Goal: Transaction & Acquisition: Purchase product/service

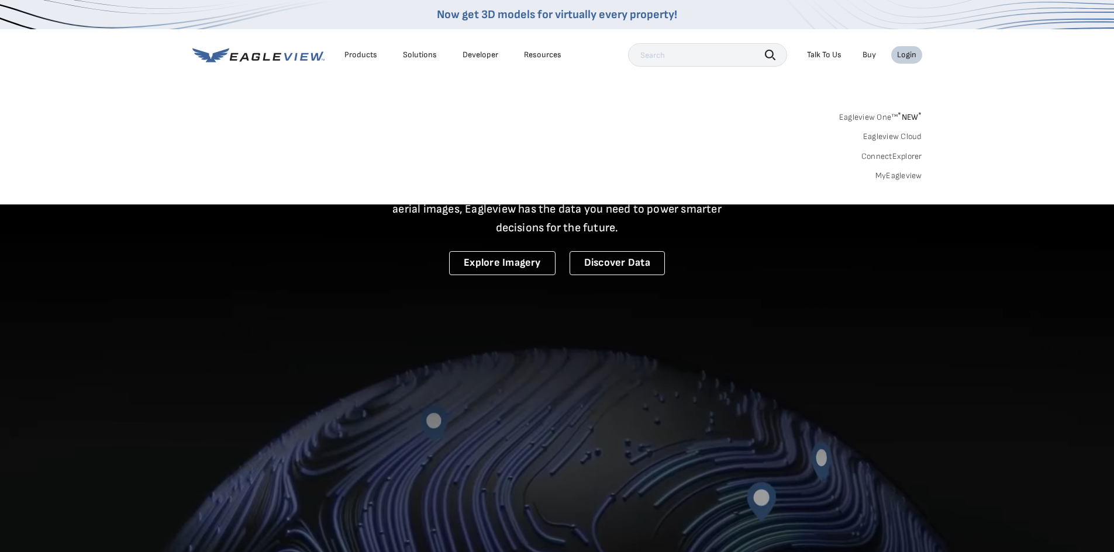
click at [905, 174] on link "MyEagleview" at bounding box center [898, 176] width 47 height 11
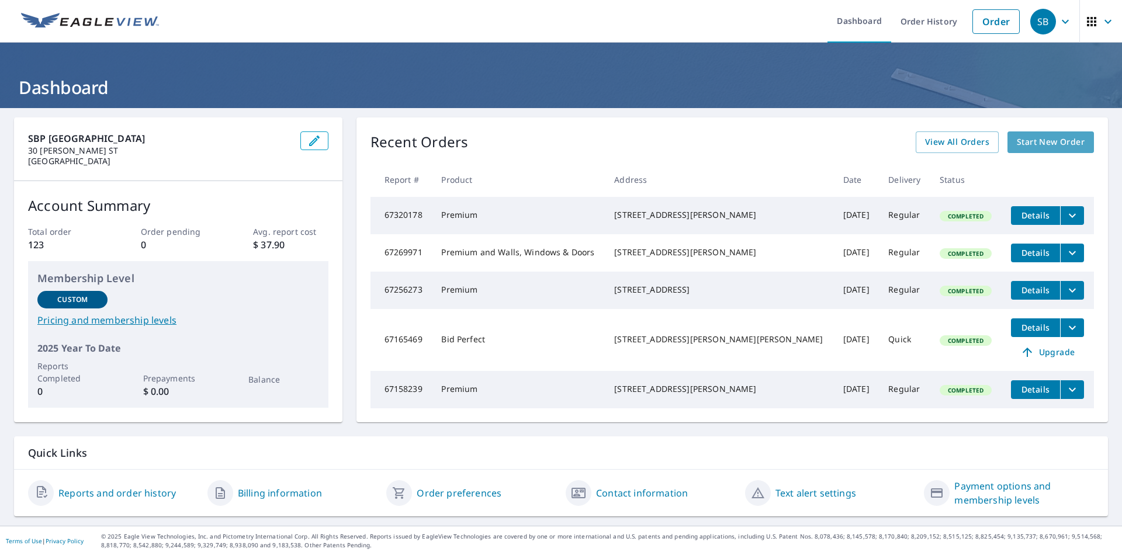
click at [1040, 140] on span "Start New Order" at bounding box center [1051, 142] width 68 height 15
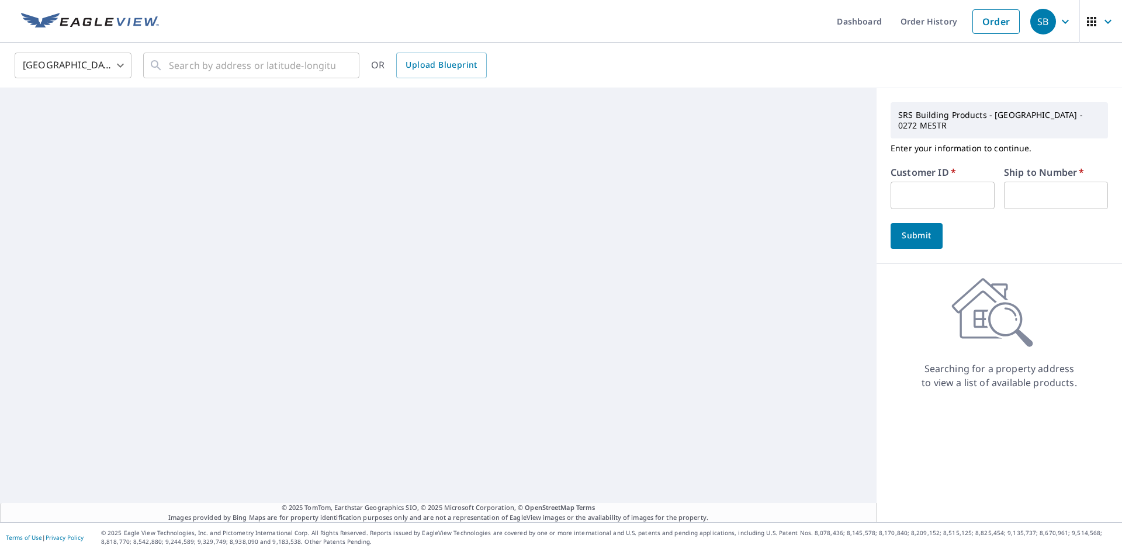
click at [950, 190] on input "text" at bounding box center [943, 195] width 104 height 27
paste input "S059038"
type input "S059038"
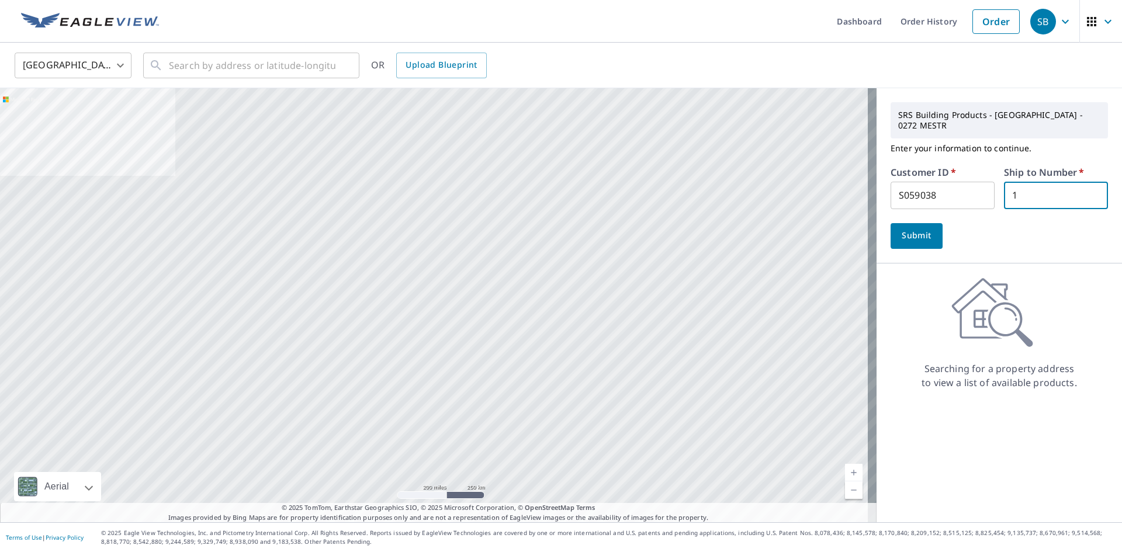
type input "1"
click at [916, 229] on span "Submit" at bounding box center [916, 236] width 33 height 15
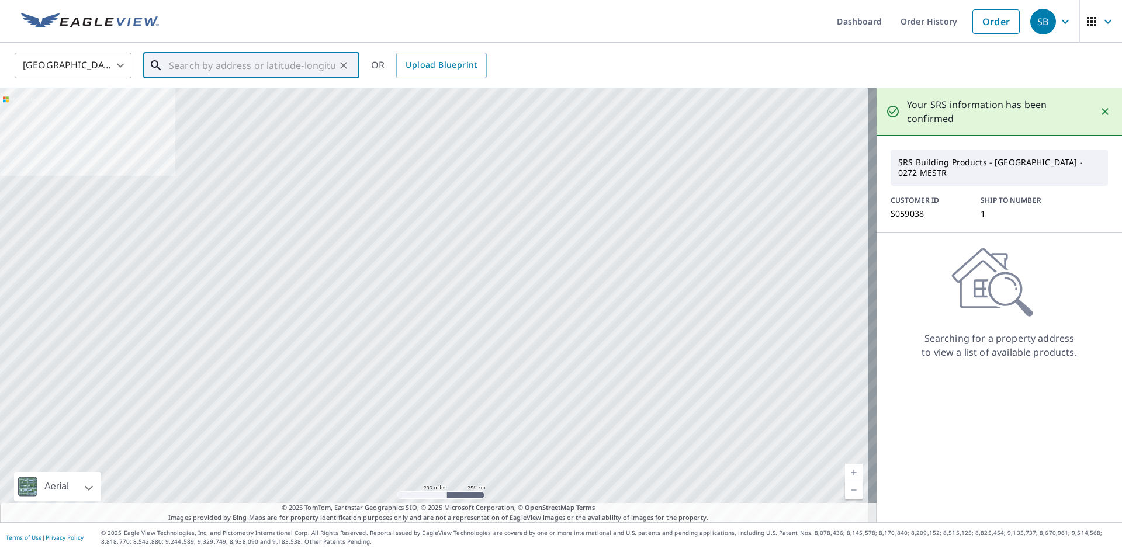
click at [294, 63] on input "text" at bounding box center [252, 65] width 167 height 33
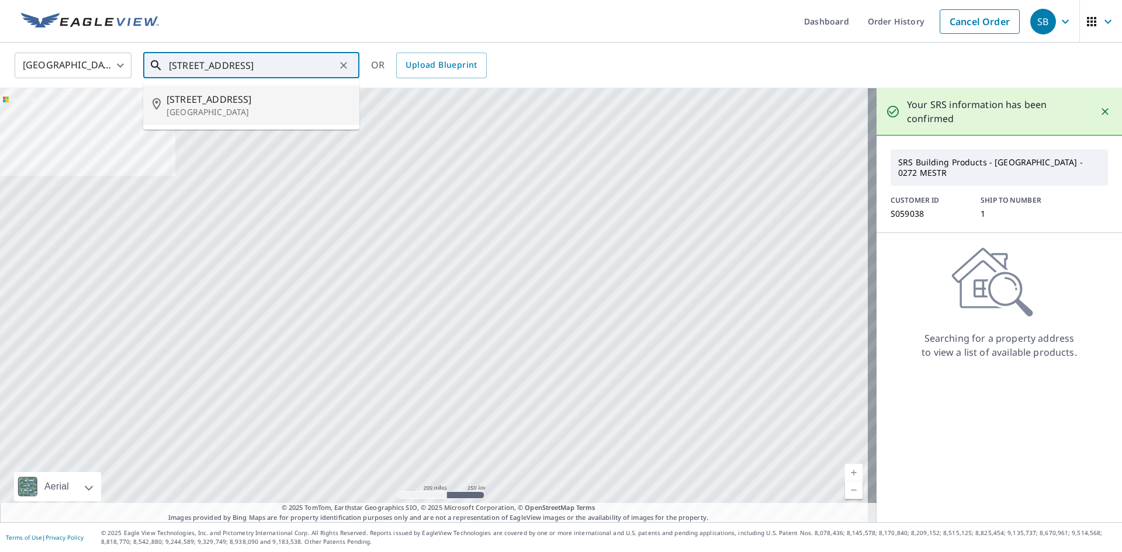
click at [235, 97] on span "58 Woodland St" at bounding box center [259, 99] width 184 height 14
type input "58 Woodland St Meriden, CT 06451"
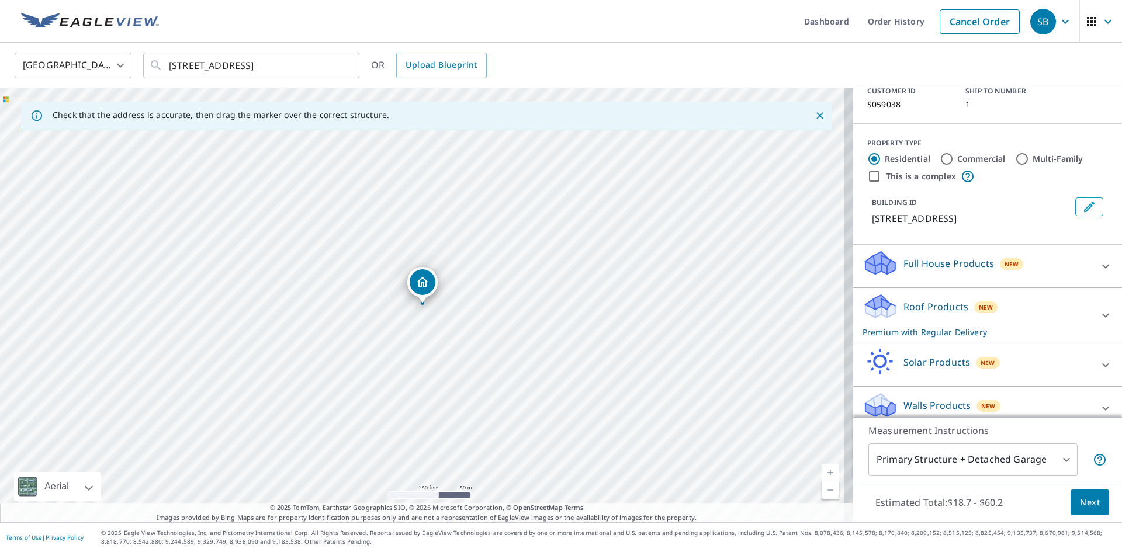
scroll to position [98, 0]
click at [1092, 392] on div at bounding box center [1106, 406] width 28 height 28
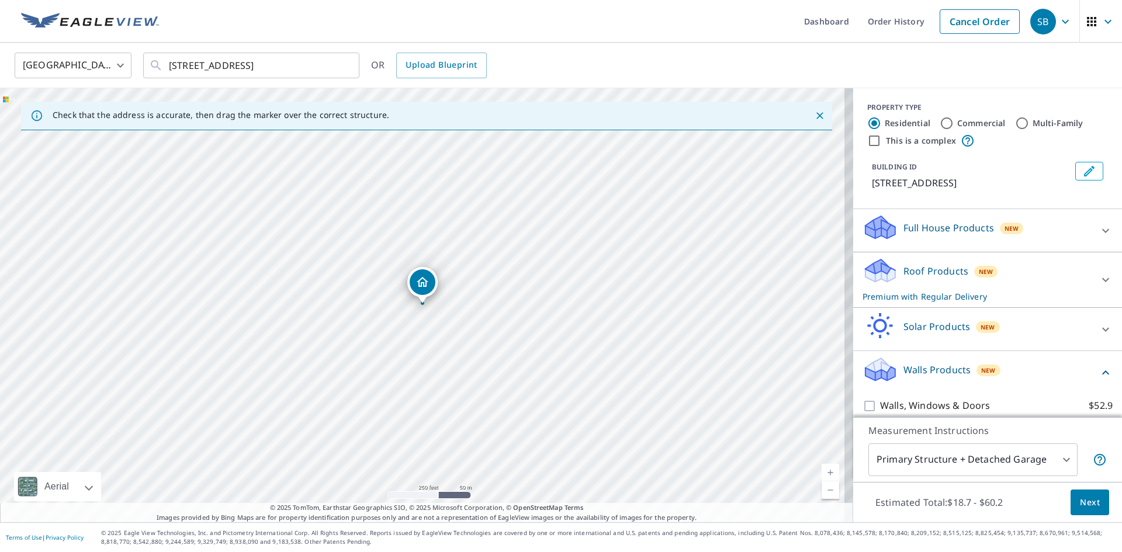
scroll to position [164, 0]
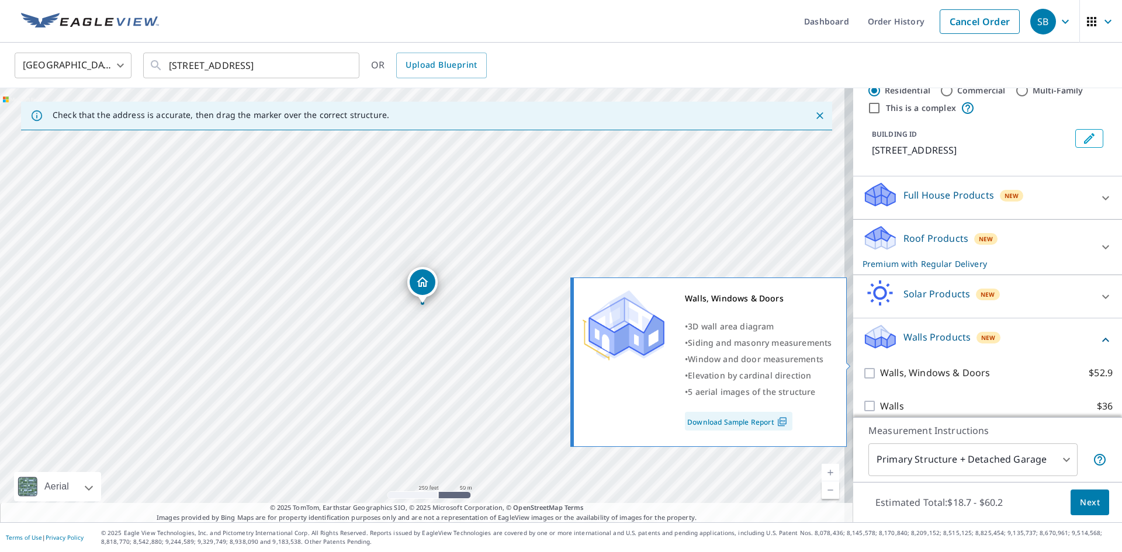
click at [863, 367] on input "Walls, Windows & Doors $52.9" at bounding box center [872, 374] width 18 height 14
checkbox input "true"
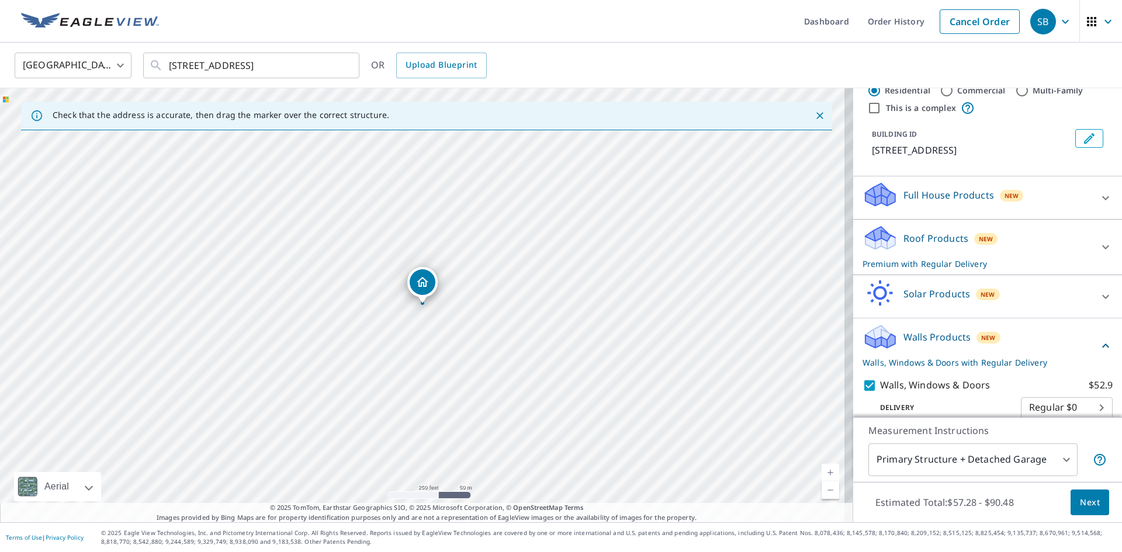
click at [1081, 503] on span "Next" at bounding box center [1090, 503] width 20 height 15
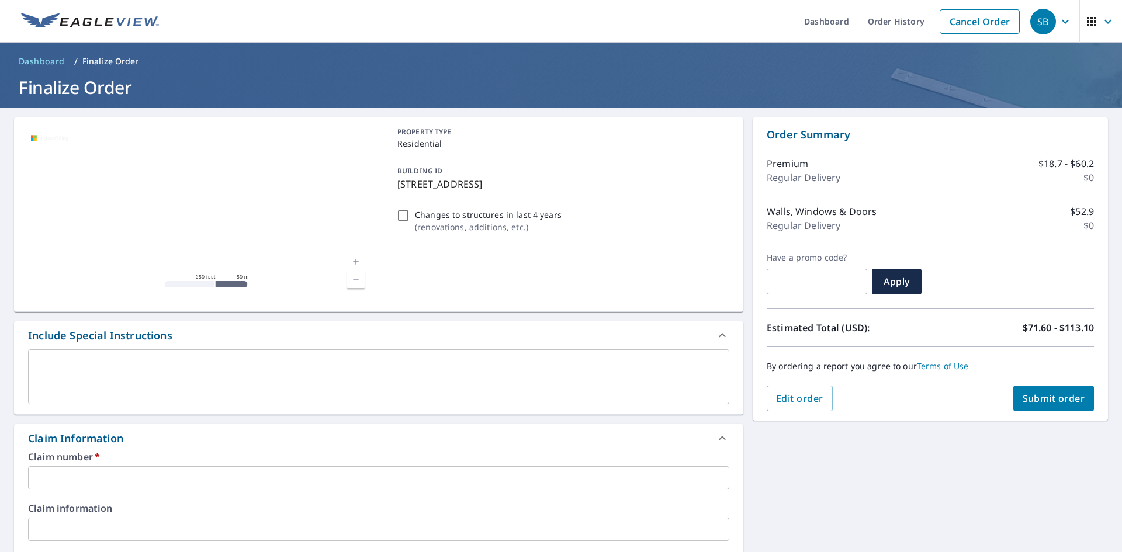
click at [403, 211] on input "Changes to structures in last 4 years ( renovations, additions, etc. )" at bounding box center [403, 216] width 14 height 14
checkbox input "true"
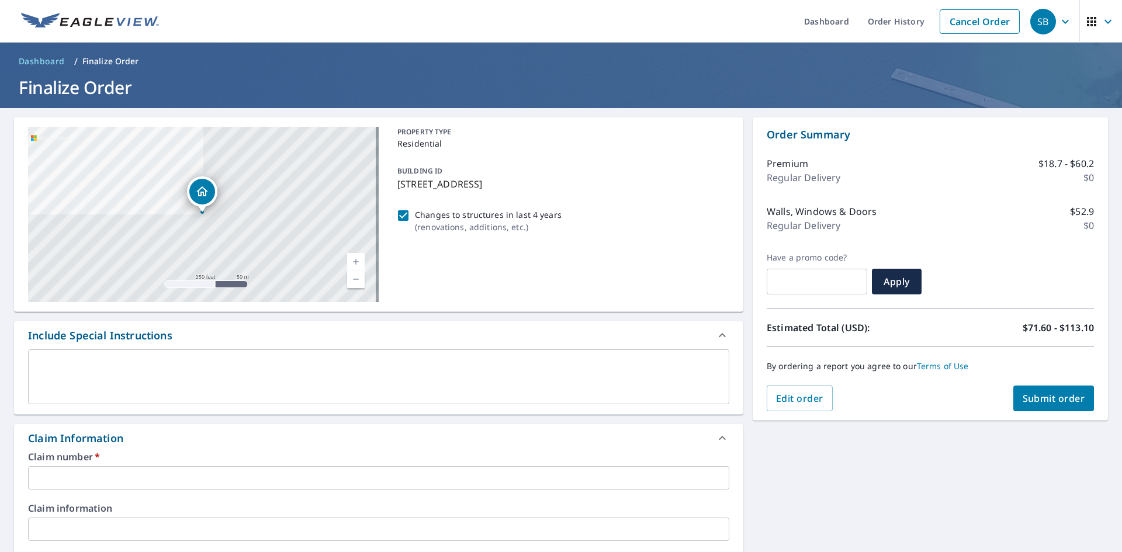
drag, startPoint x: 561, startPoint y: 182, endPoint x: 390, endPoint y: 184, distance: 170.7
click at [393, 184] on div "BUILDING ID 58 Woodland St, Meriden, CT, 06451" at bounding box center [561, 177] width 337 height 37
checkbox input "true"
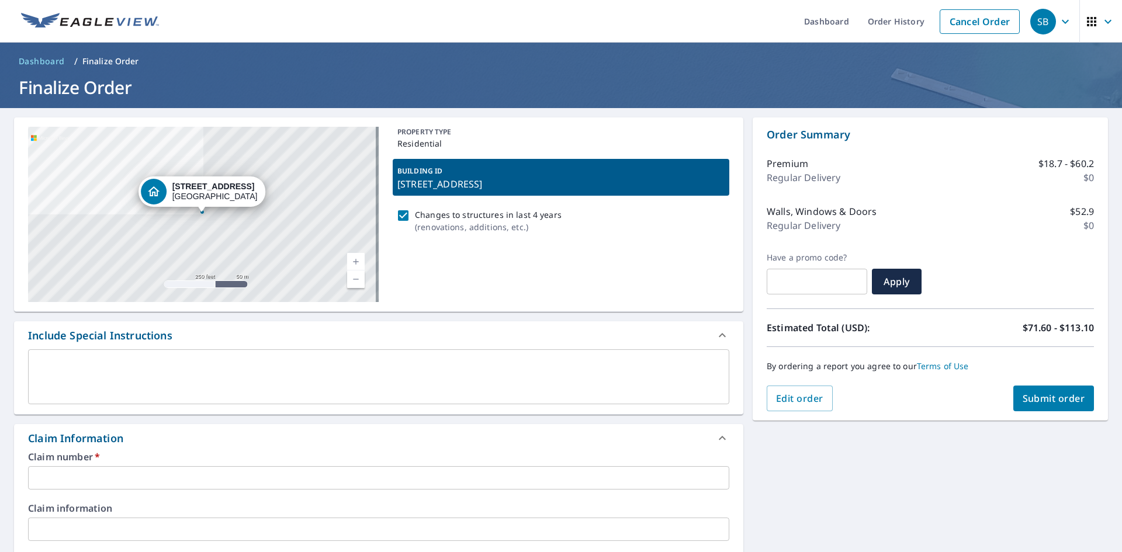
copy p "58 Woodland St, Meriden, CT, 06451"
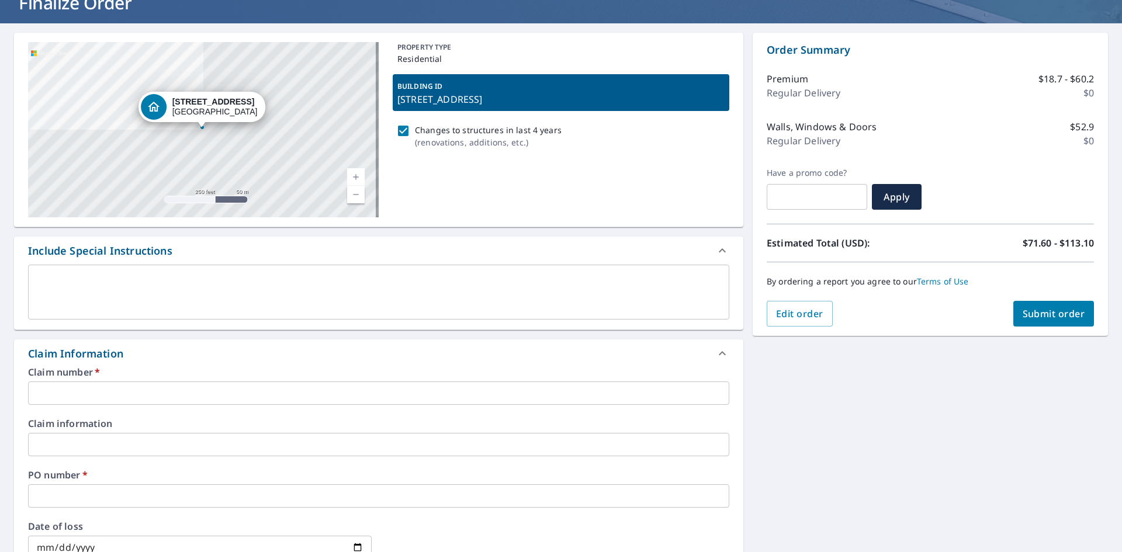
scroll to position [234, 0]
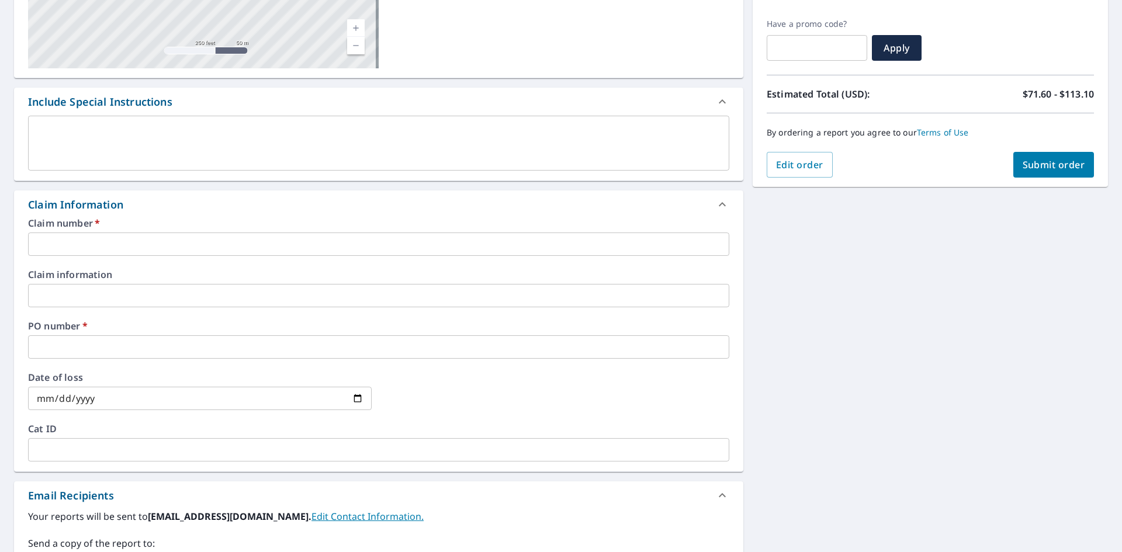
click at [421, 238] on input "text" at bounding box center [378, 244] width 701 height 23
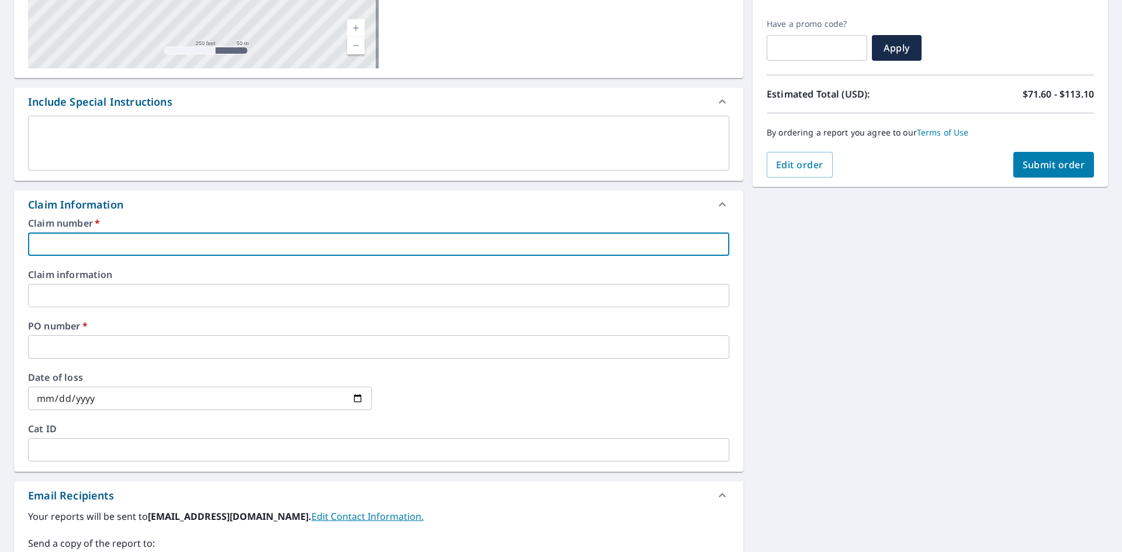
paste input "58 Woodland St, Meriden, CT, 06451"
type input "58 Woodland St, Meriden, CT, 06451"
checkbox input "true"
type input "58 Woodland St, Meriden, CT, 06451"
click at [347, 355] on input "text" at bounding box center [378, 347] width 701 height 23
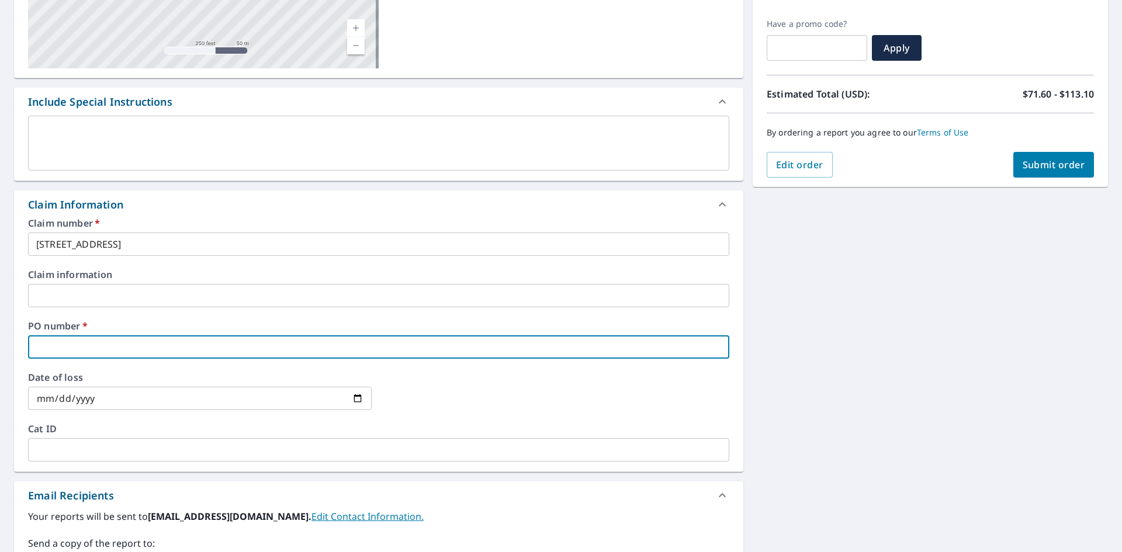
paste input "58 Woodland St, Meriden, CT, 06451"
type input "58 Woodland St, Meriden, CT, 06451"
checkbox input "true"
type input "58 Woodland St, Meriden, CT, 06451"
click at [43, 246] on input "58 Woodland St, Meriden, CT, 06451" at bounding box center [378, 244] width 701 height 23
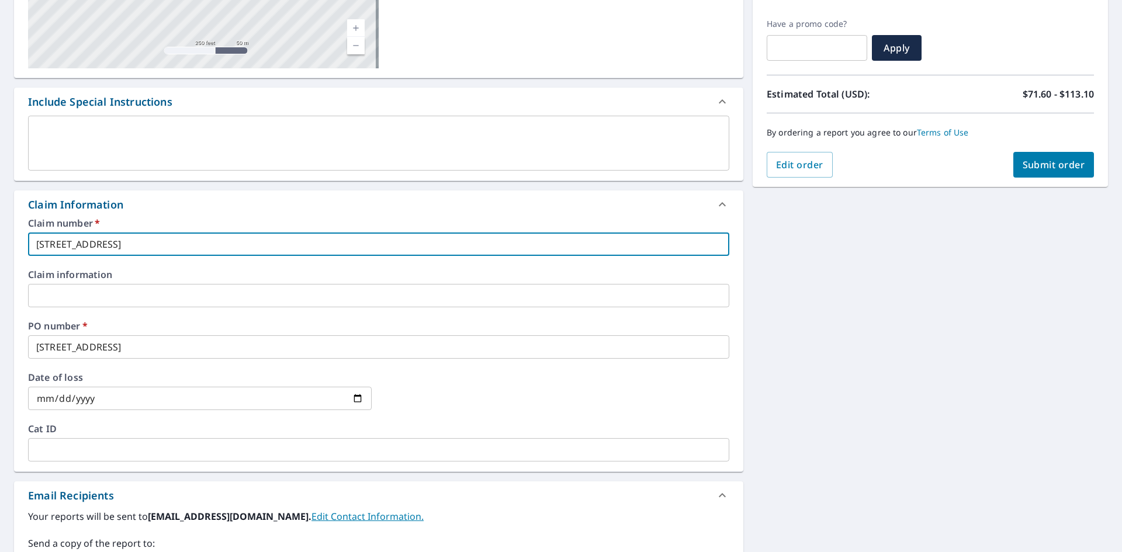
type input "E58 Woodland St, Meriden, CT, 06451"
checkbox input "true"
type input "Ed58 Woodland St, Meriden, CT, 06451"
checkbox input "true"
type input "Edi58 Woodland St, Meriden, CT, 06451"
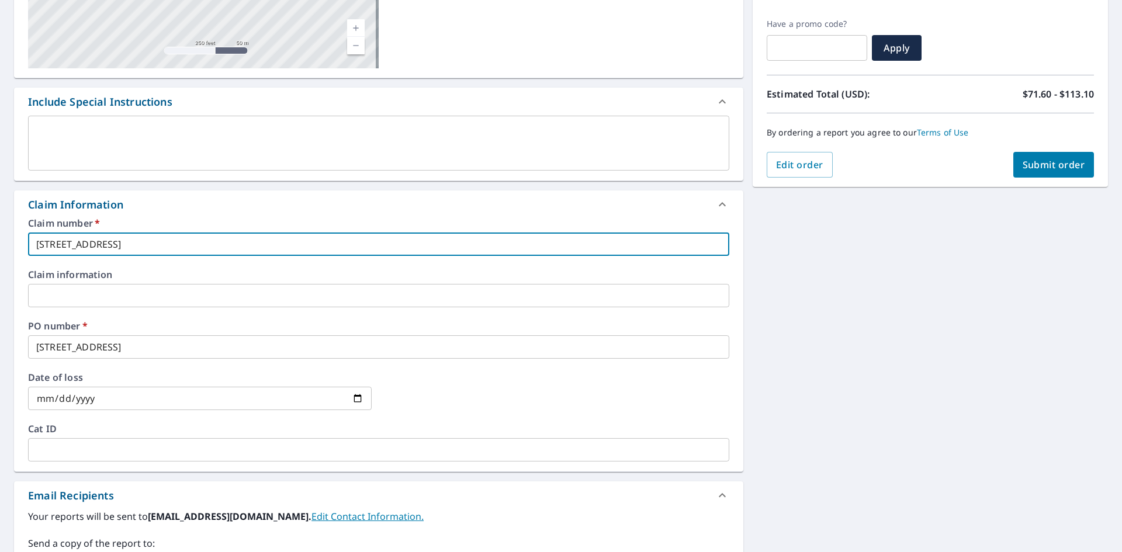
checkbox input "true"
type input "Edid58 Woodland St, Meriden, CT, 06451"
checkbox input "true"
type input "Edide58 Woodland St, Meriden, CT, 06451"
checkbox input "true"
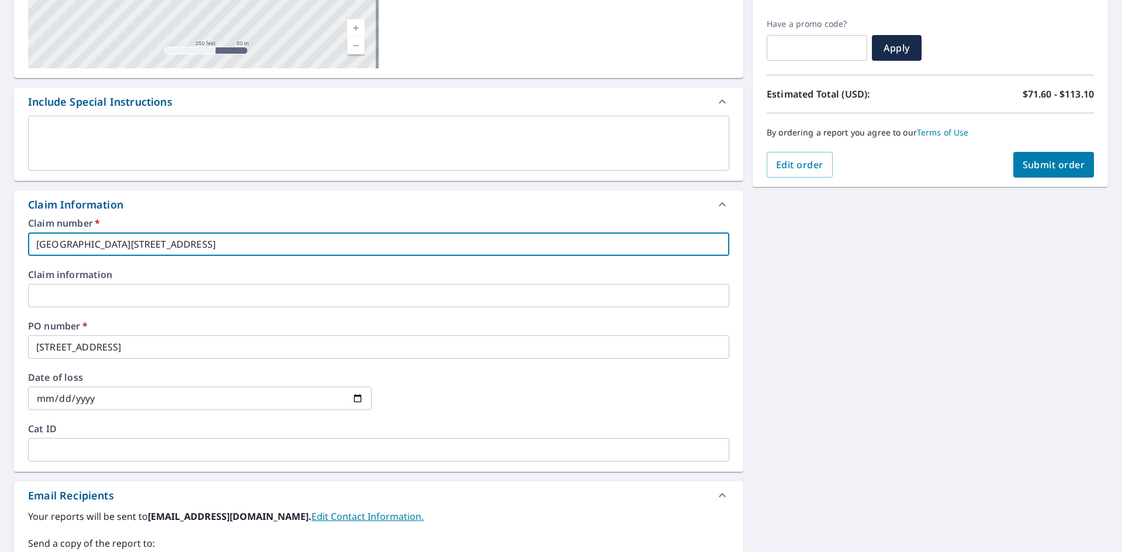
type input "Edidel58 Woodland St, Meriden, CT, 06451"
checkbox input "true"
type input "Edidel 58 Woodland St, Meriden, CT, 06451"
checkbox input "true"
type input "Edidel -58 Woodland St, Meriden, CT, 06451"
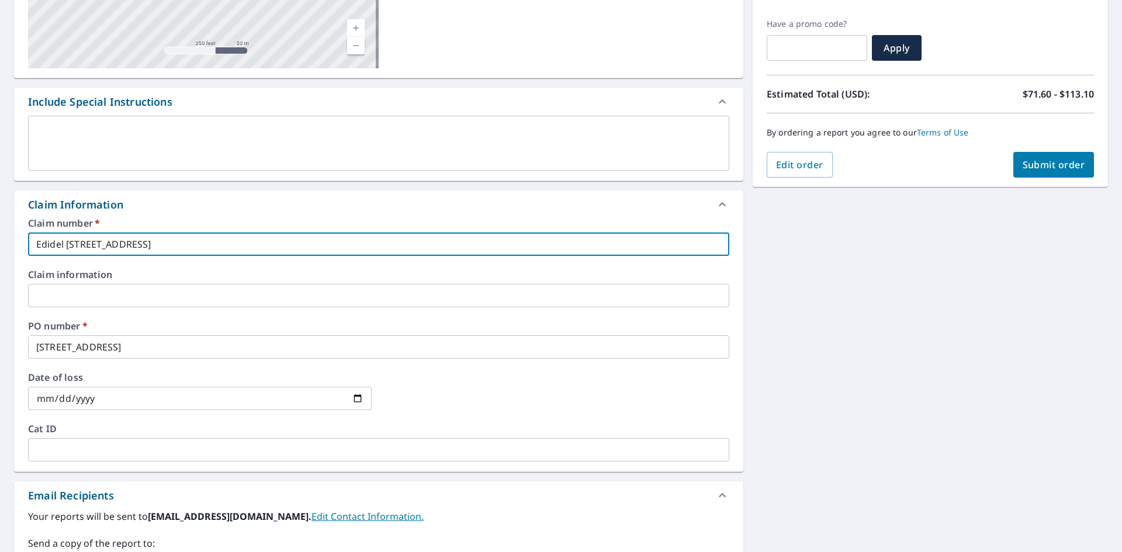
checkbox input "true"
type input "Edidel - 58 Woodland St, Meriden, CT, 06451"
checkbox input "true"
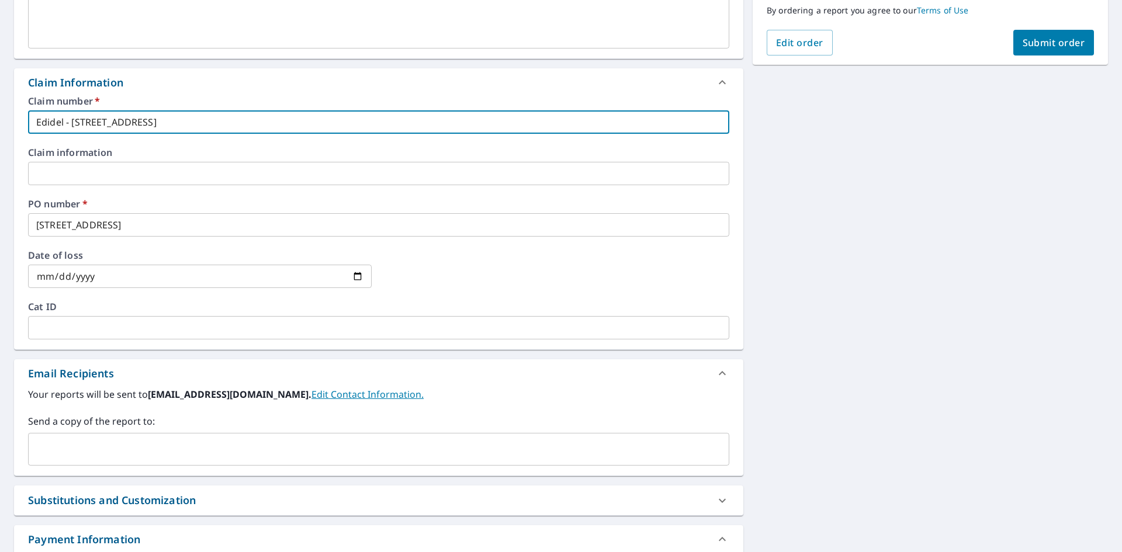
scroll to position [443, 0]
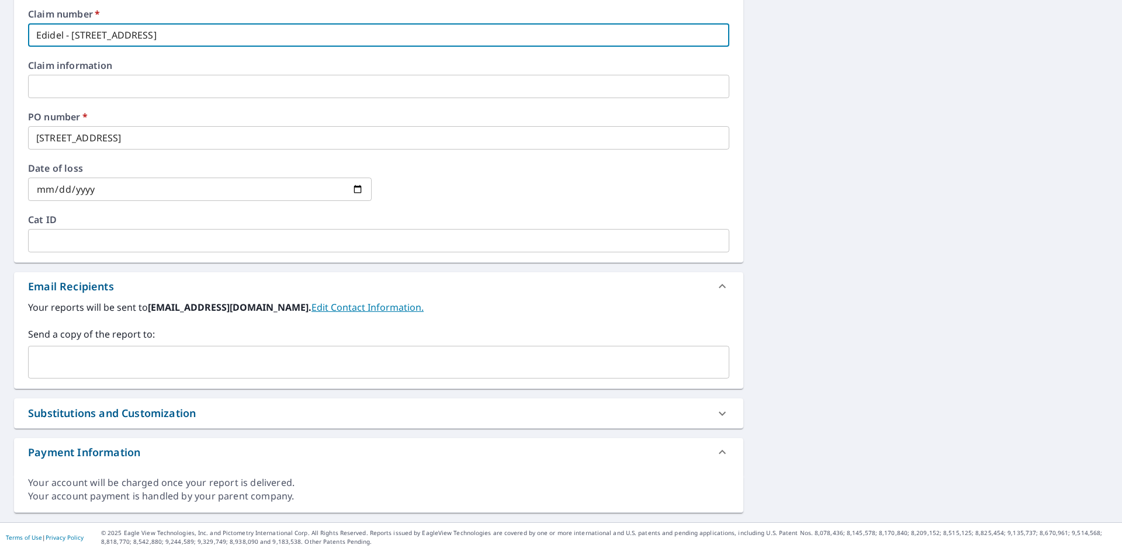
type input "Edidel - 58 Woodland St, Meriden, CT, 06451"
click at [429, 365] on input "text" at bounding box center [369, 362] width 673 height 22
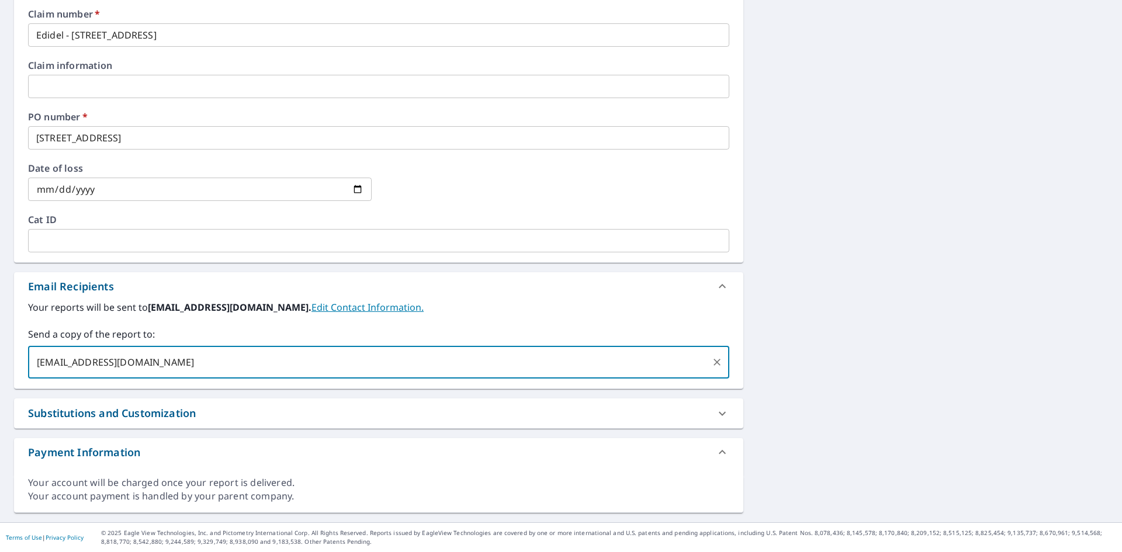
type input "matt@edidelconstruction.com"
checkbox input "true"
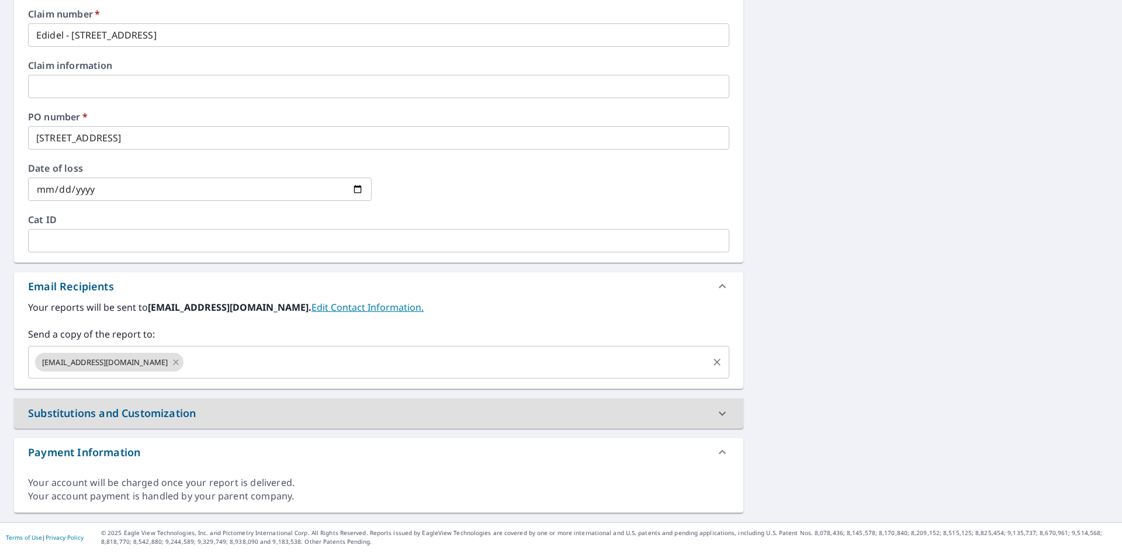
click at [429, 364] on input "text" at bounding box center [445, 362] width 521 height 22
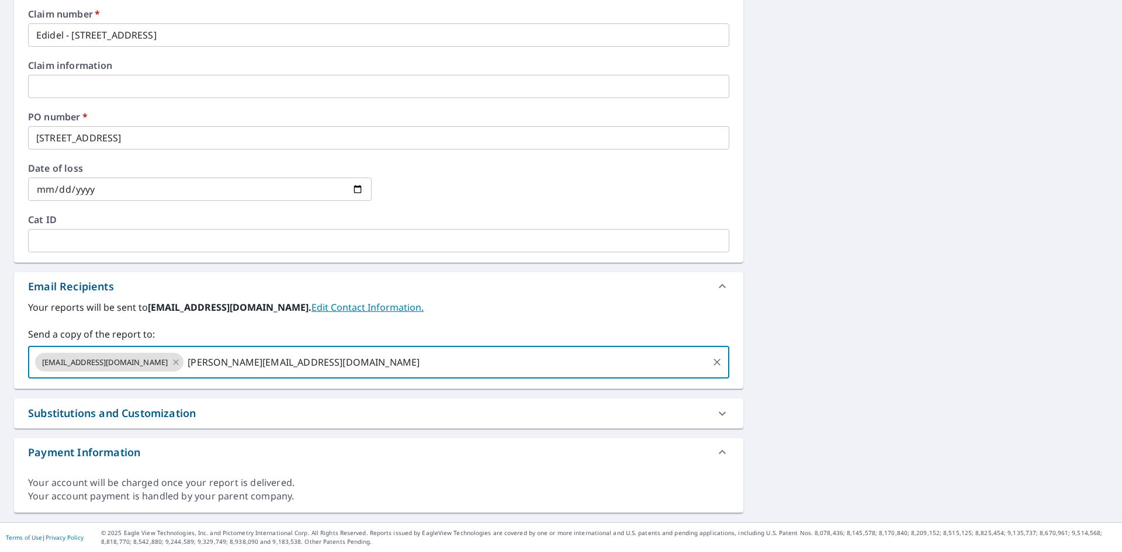
type input "jenny.ho@srsbuildingproducts.com"
click at [579, 447] on div "Payment Information" at bounding box center [368, 453] width 680 height 16
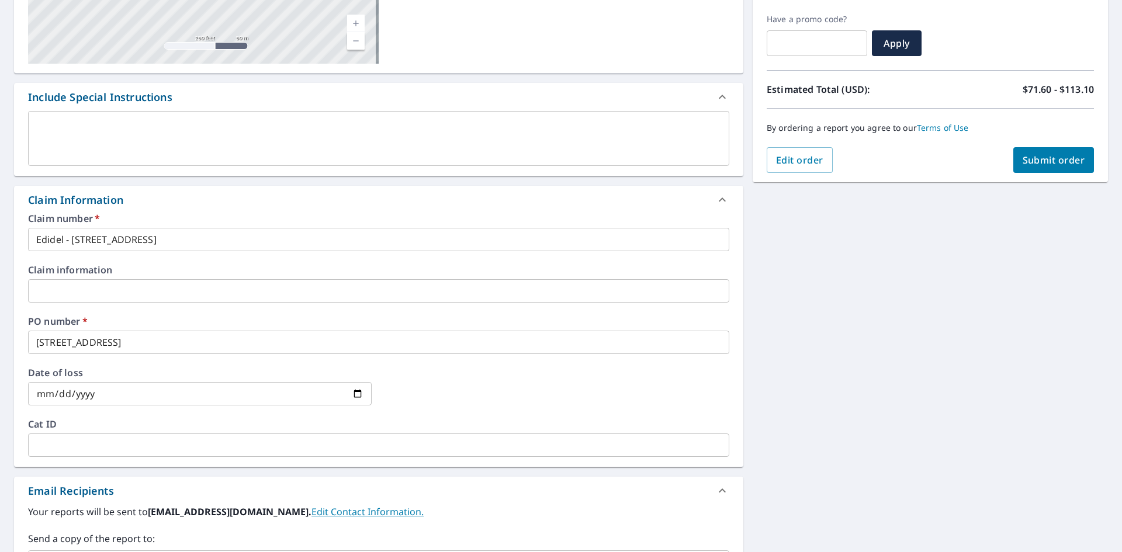
scroll to position [84, 0]
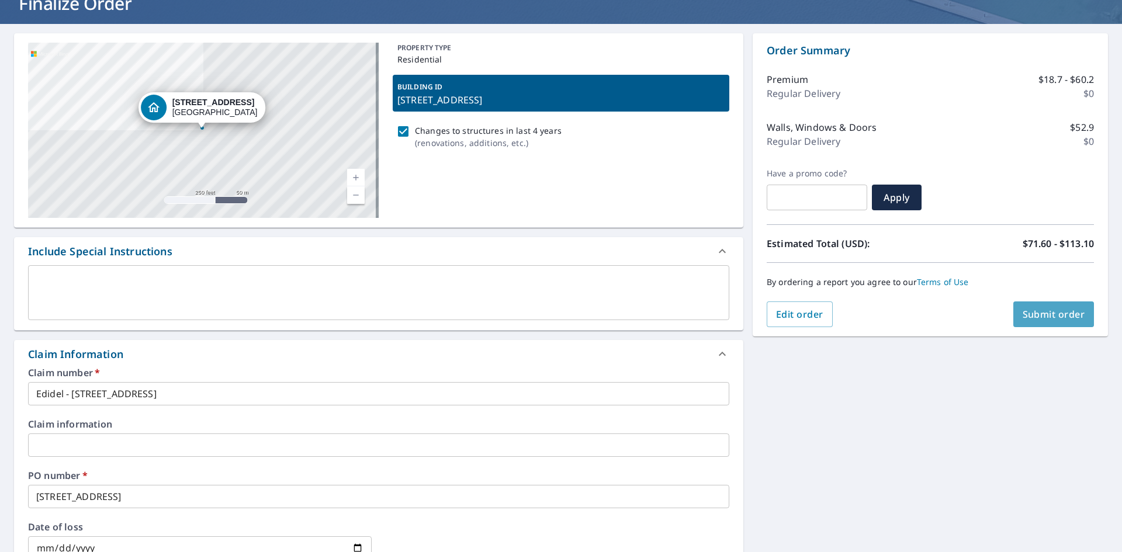
click at [1039, 311] on span "Submit order" at bounding box center [1054, 314] width 63 height 13
checkbox input "true"
